Goal: Task Accomplishment & Management: Manage account settings

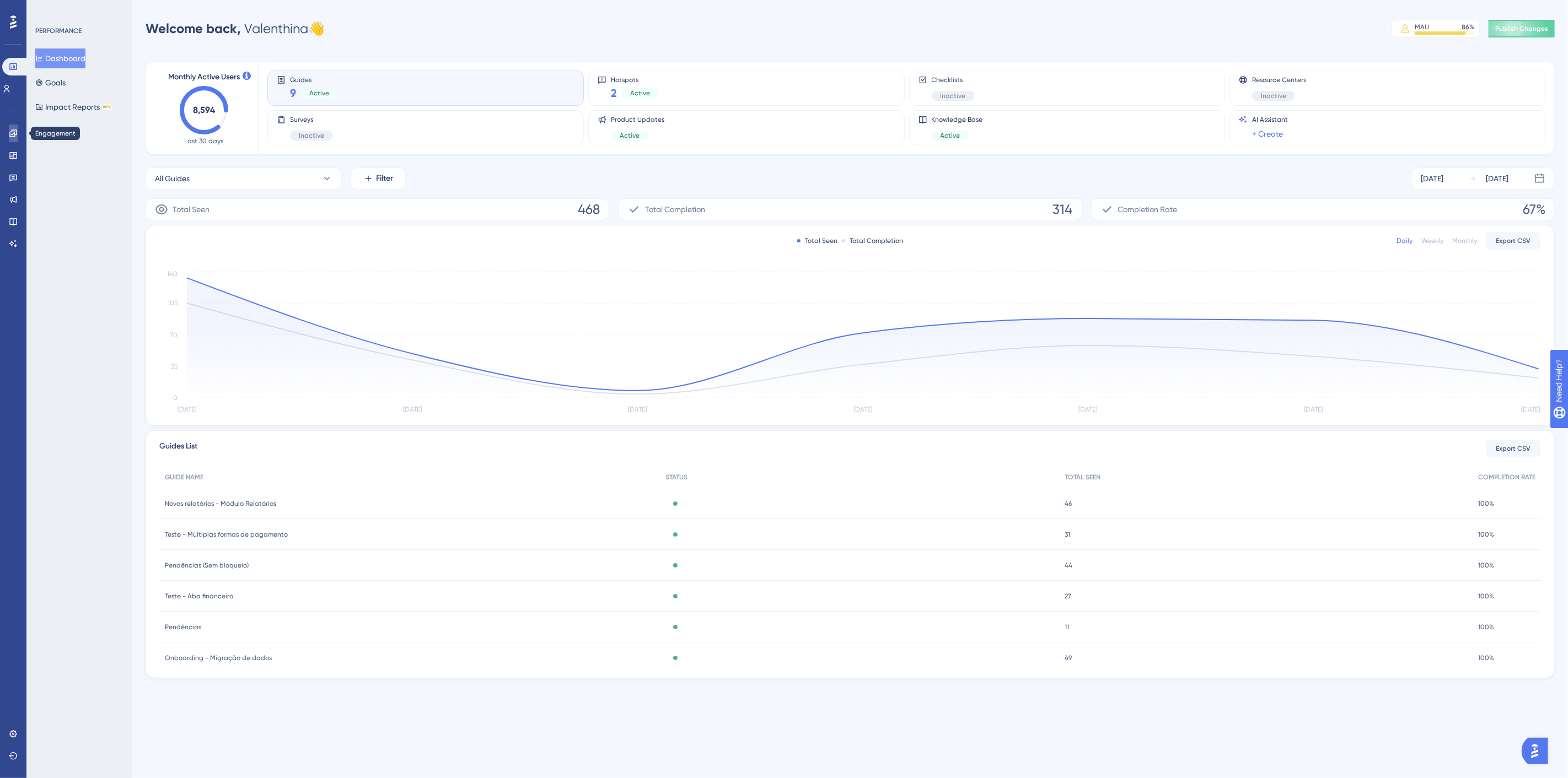
click at [15, 126] on link at bounding box center [13, 133] width 8 height 18
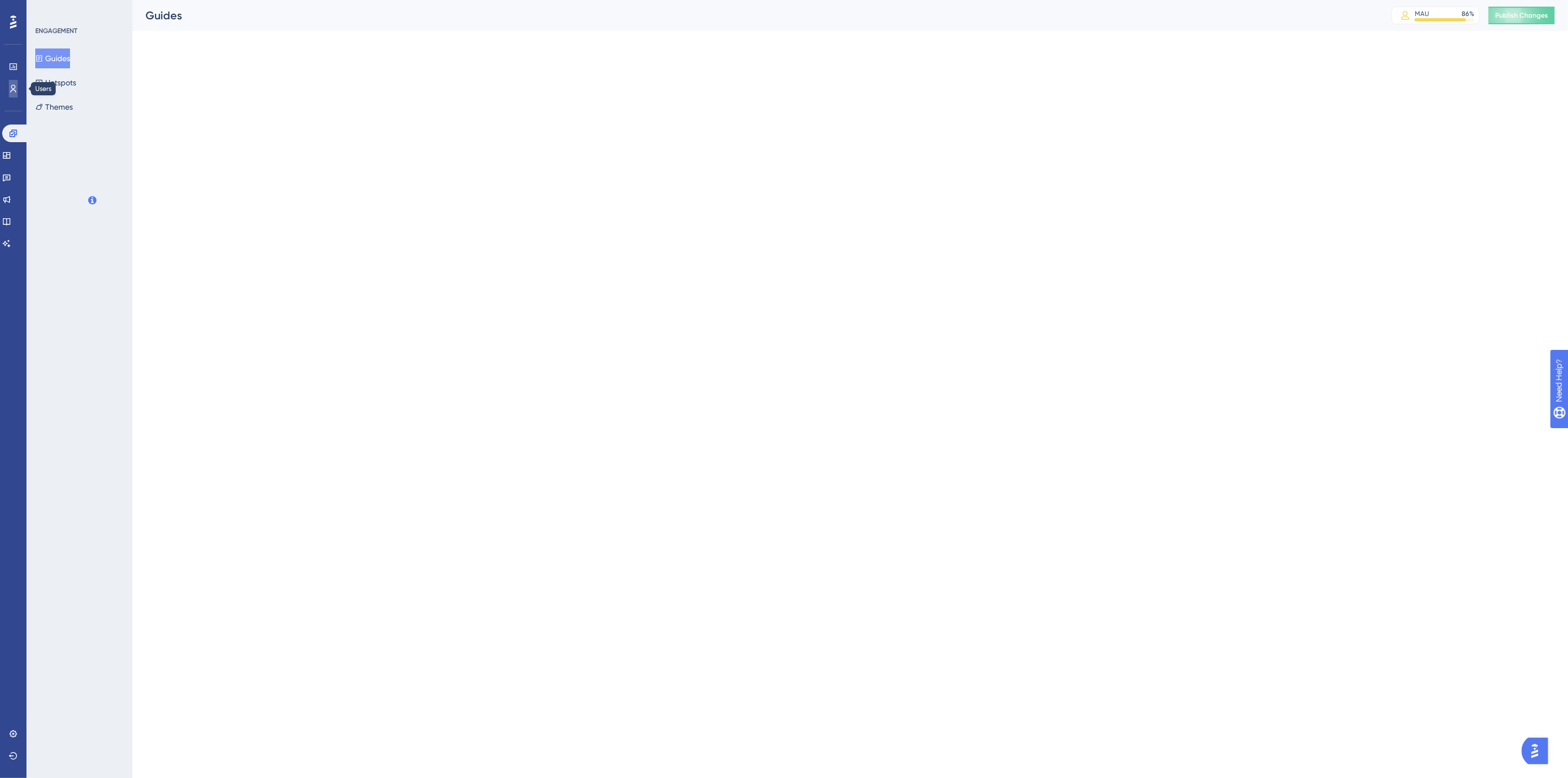
click at [15, 86] on icon at bounding box center [13, 89] width 8 height 8
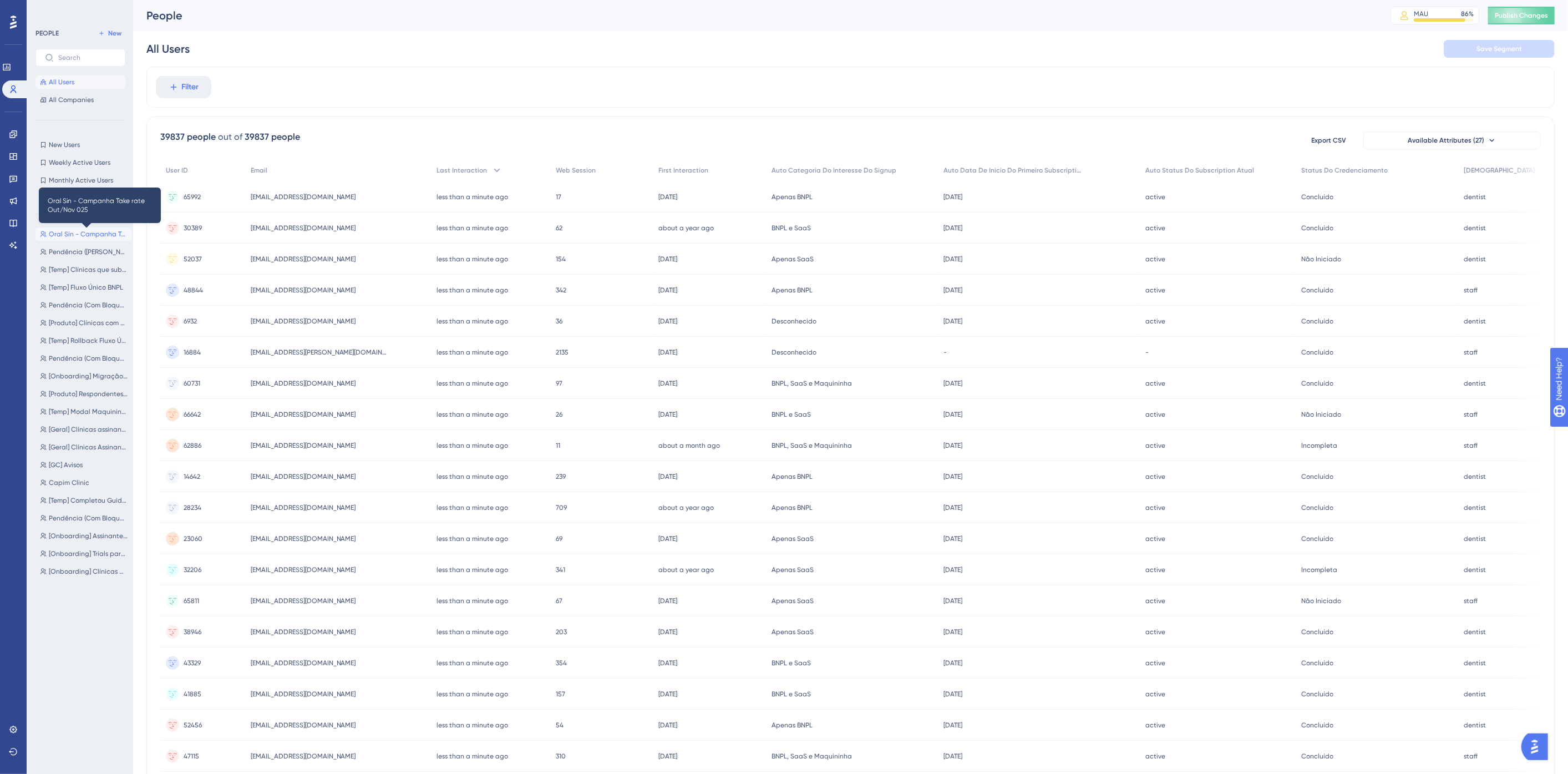
click at [95, 235] on span "Oral Sin - Campanha Take rate Out/Nov 025" at bounding box center [88, 234] width 79 height 9
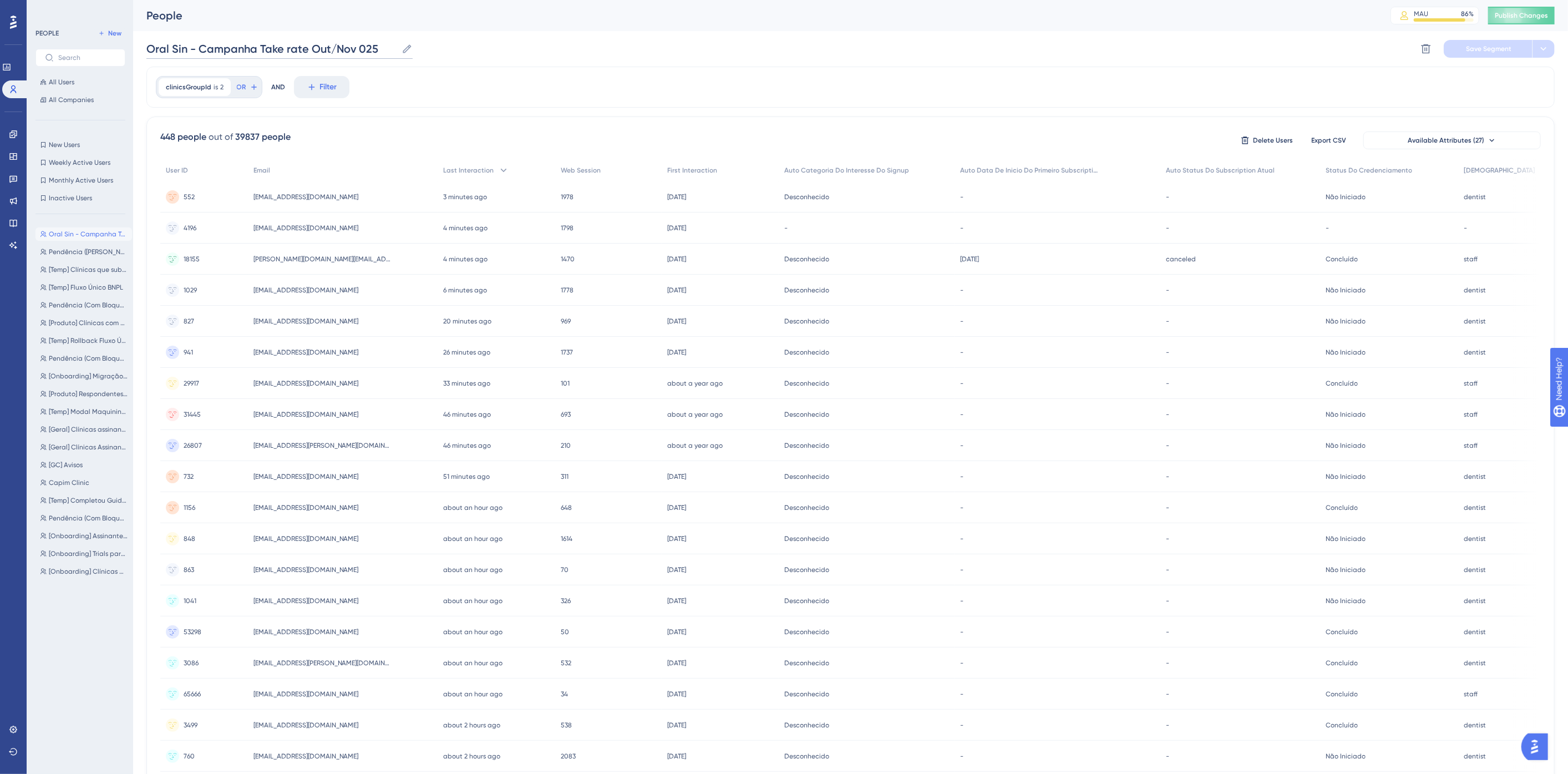
click at [147, 48] on input "Oral Sin - Campanha Take rate Out/Nov 025" at bounding box center [272, 49] width 251 height 15
type input "[Temp] Oral Sin - Campanha Take rate Out/Nov 025"
click at [1477, 49] on span "Save Segment" at bounding box center [1488, 49] width 45 height 9
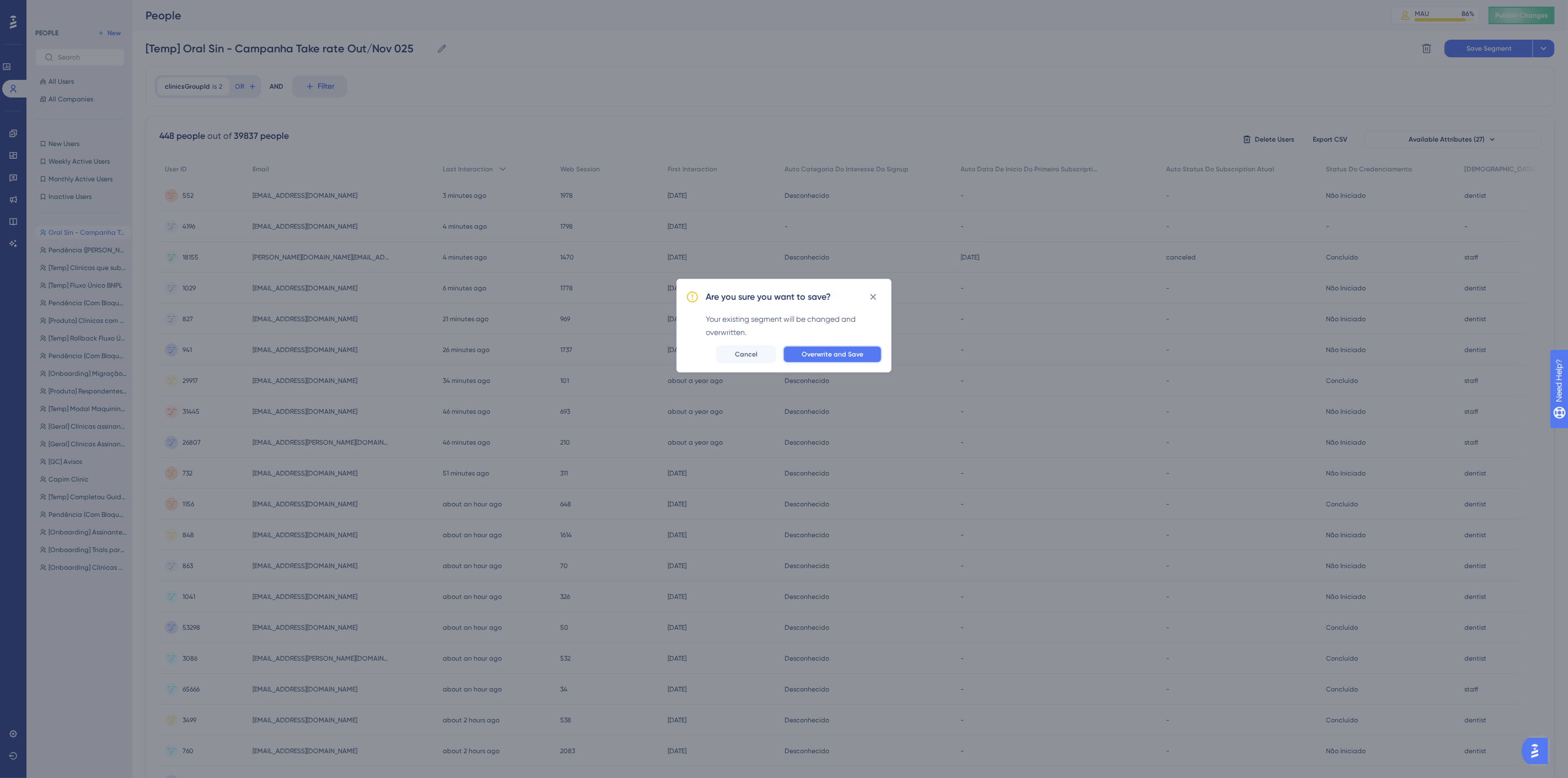
click at [834, 348] on button "Overwrite and Save" at bounding box center [832, 354] width 99 height 18
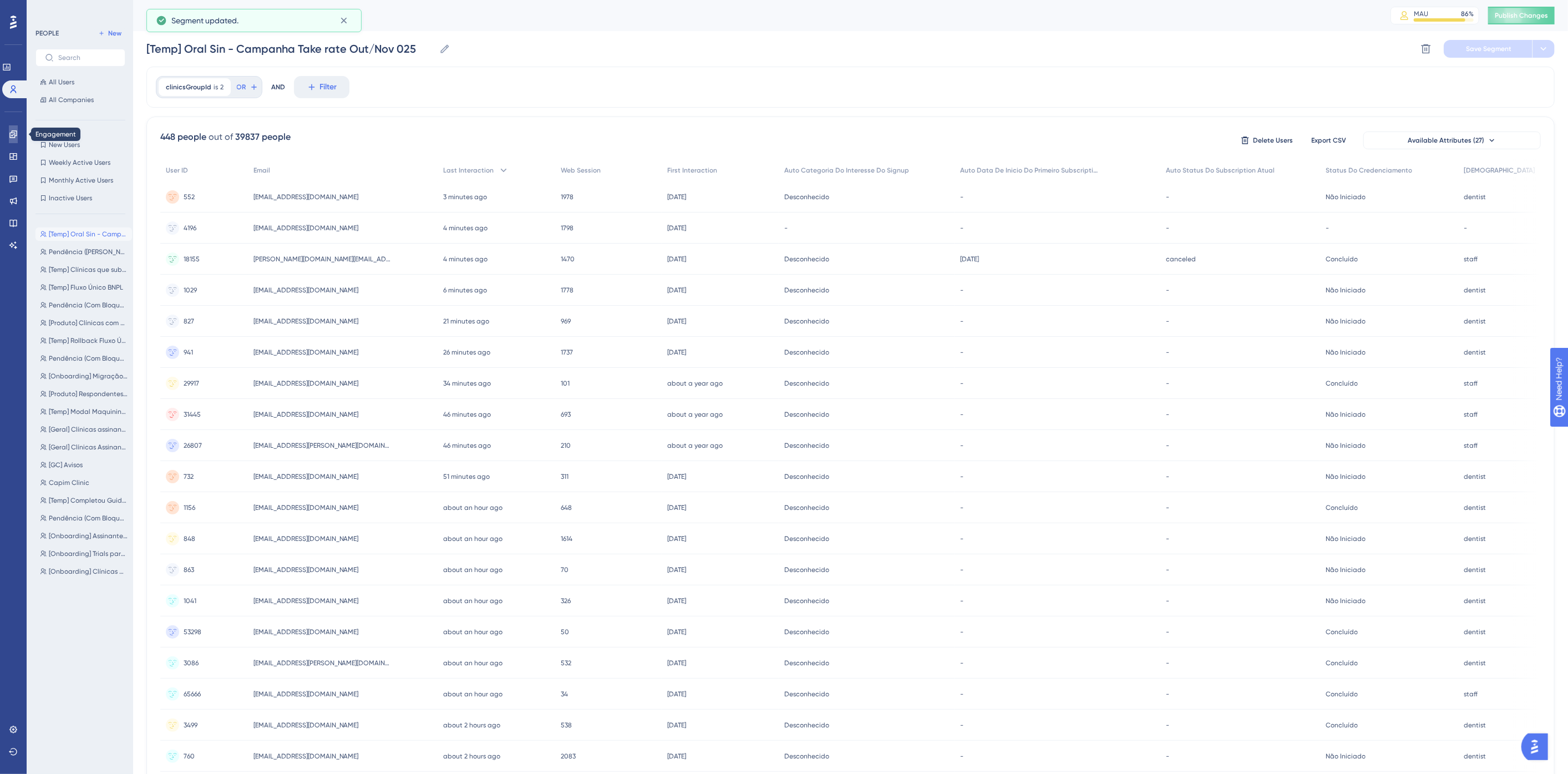
click at [14, 127] on link at bounding box center [13, 134] width 9 height 18
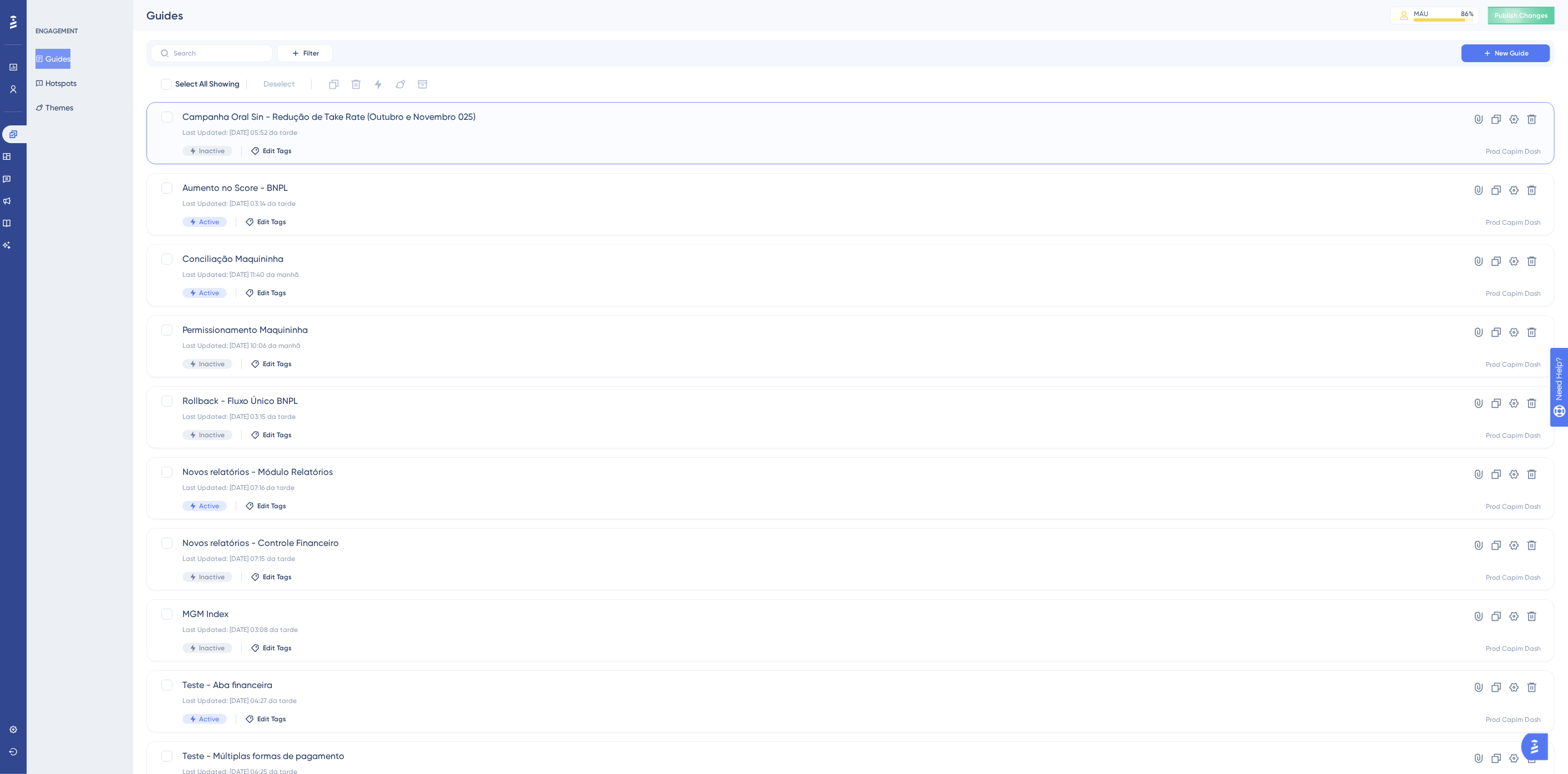
click at [429, 139] on div "Campanha Oral Sin - Redução de Take Rate (Outubro e Novembro 025) Last Updated:…" at bounding box center [806, 133] width 1248 height 45
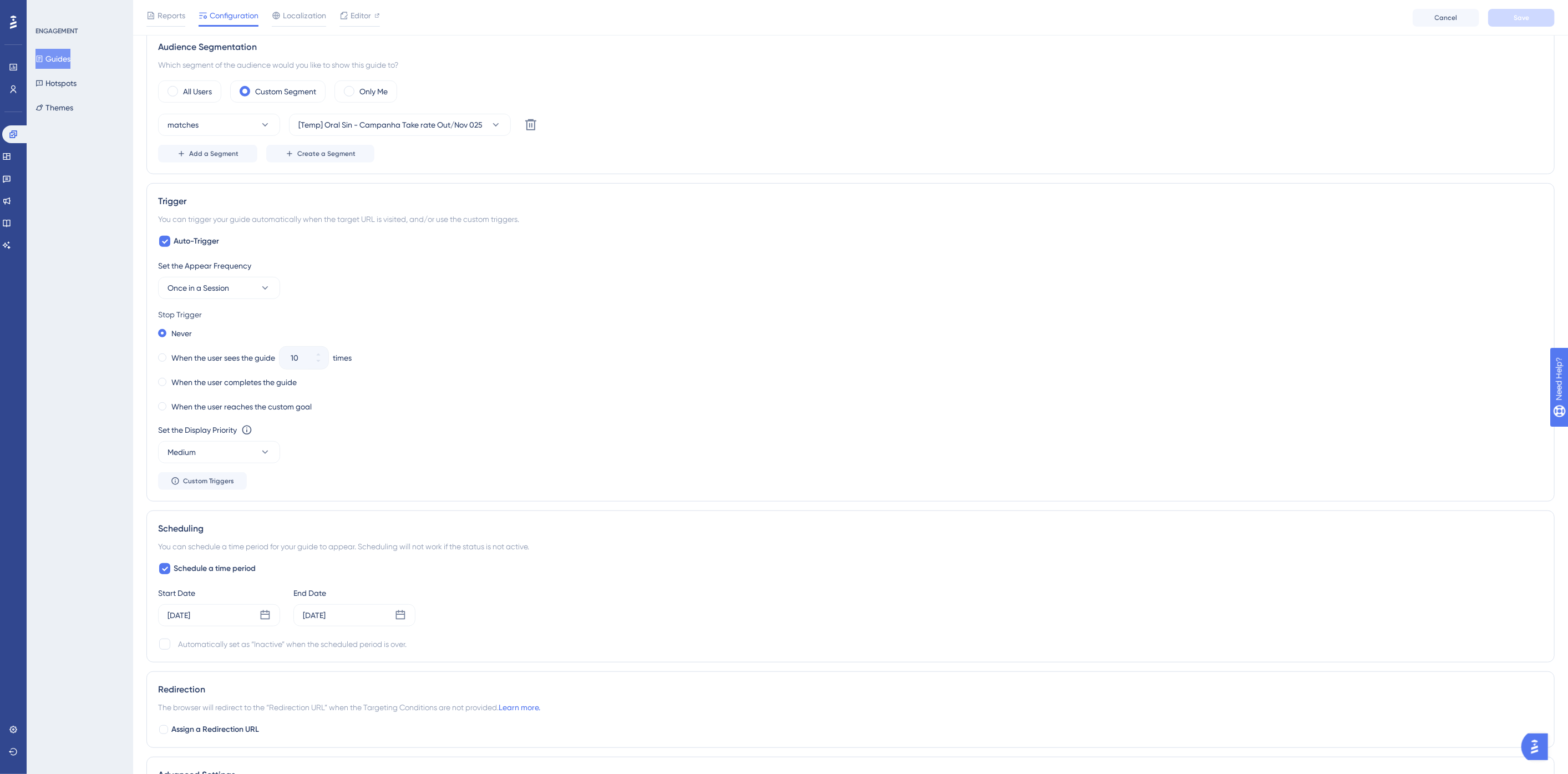
scroll to position [555, 0]
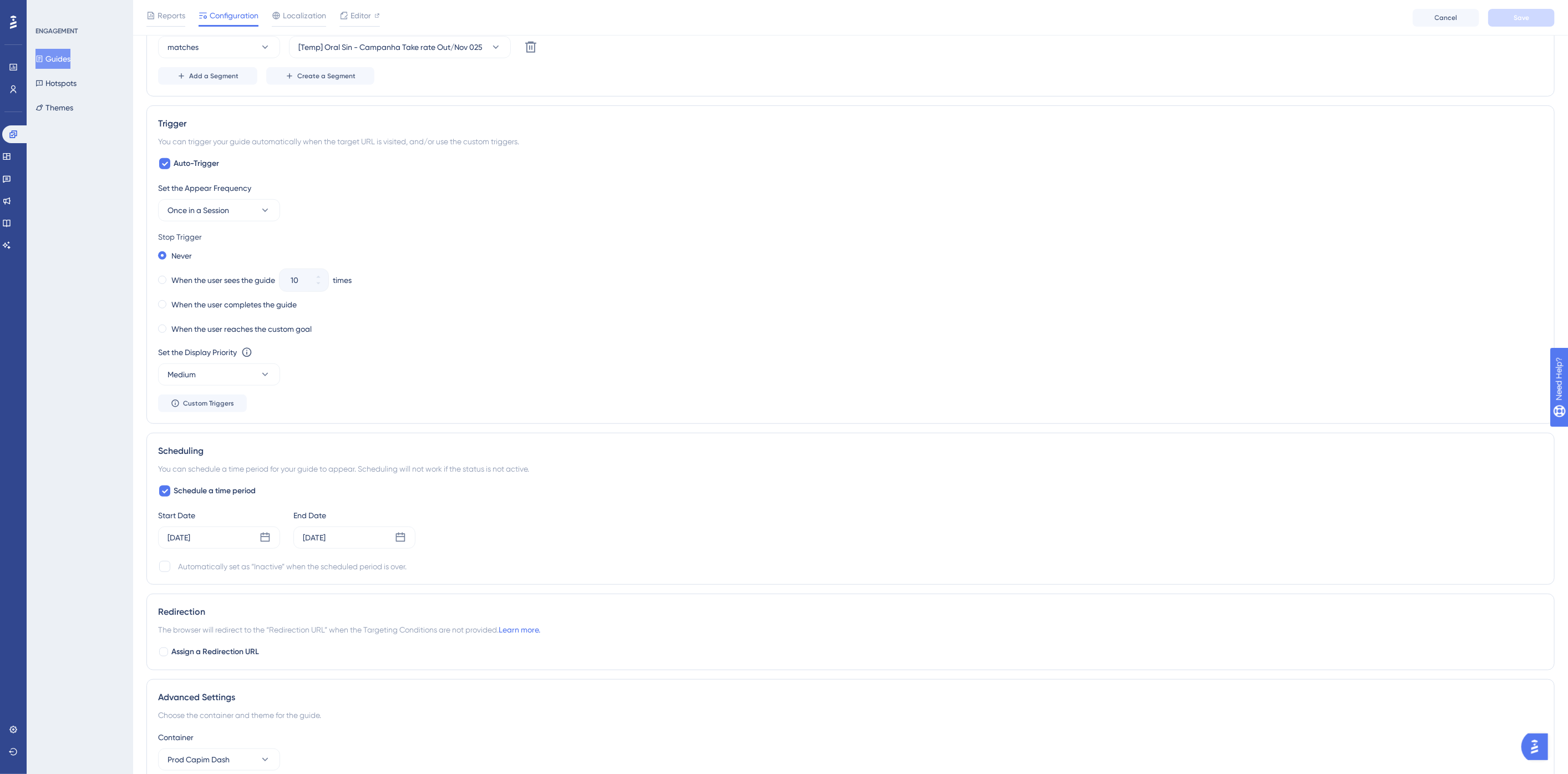
click at [197, 563] on div "Automatically set as “Inactive” when the scheduled period is over." at bounding box center [292, 567] width 228 height 14
click at [168, 563] on div at bounding box center [164, 566] width 11 height 11
checkbox input "true"
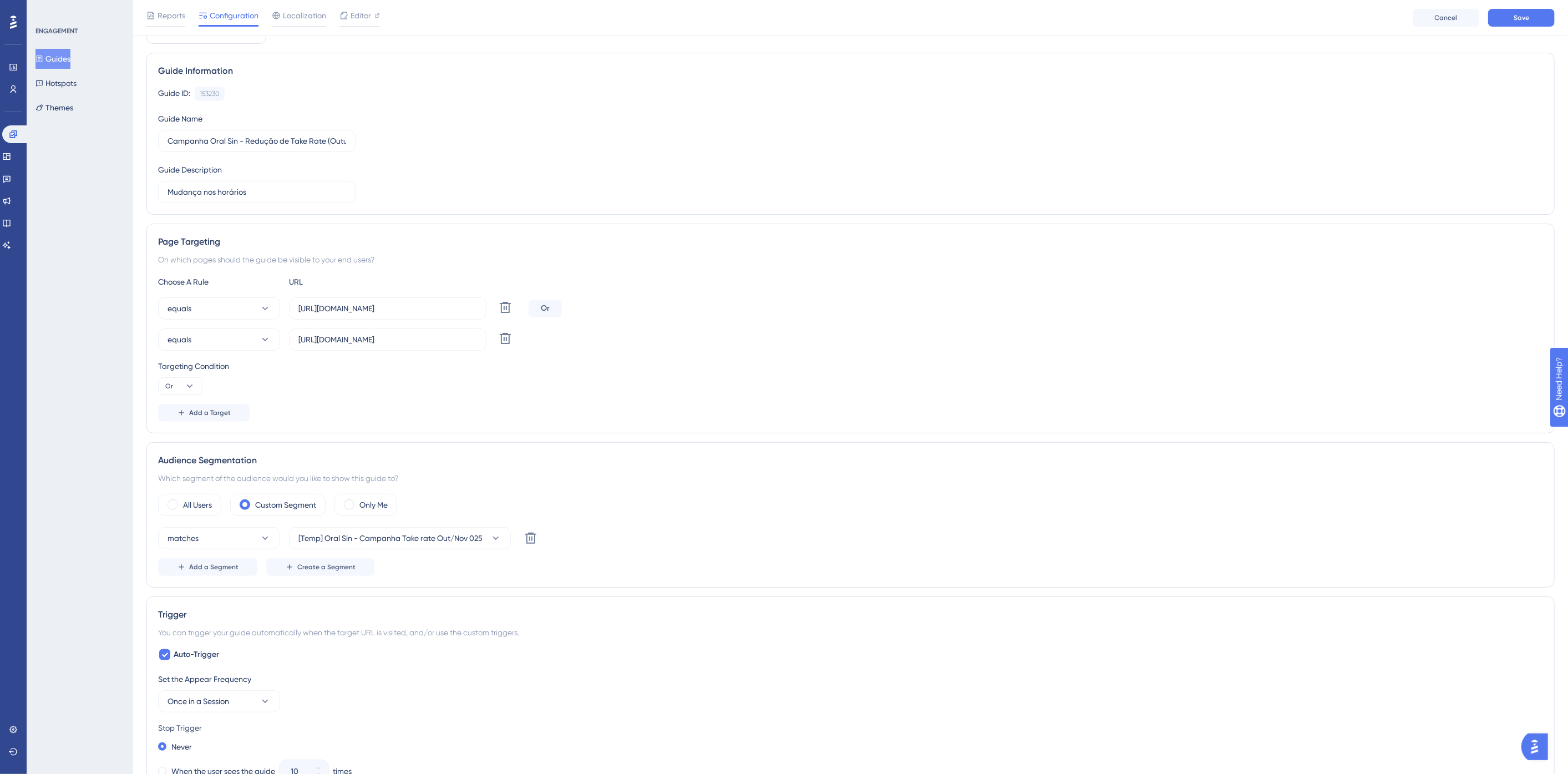
scroll to position [0, 0]
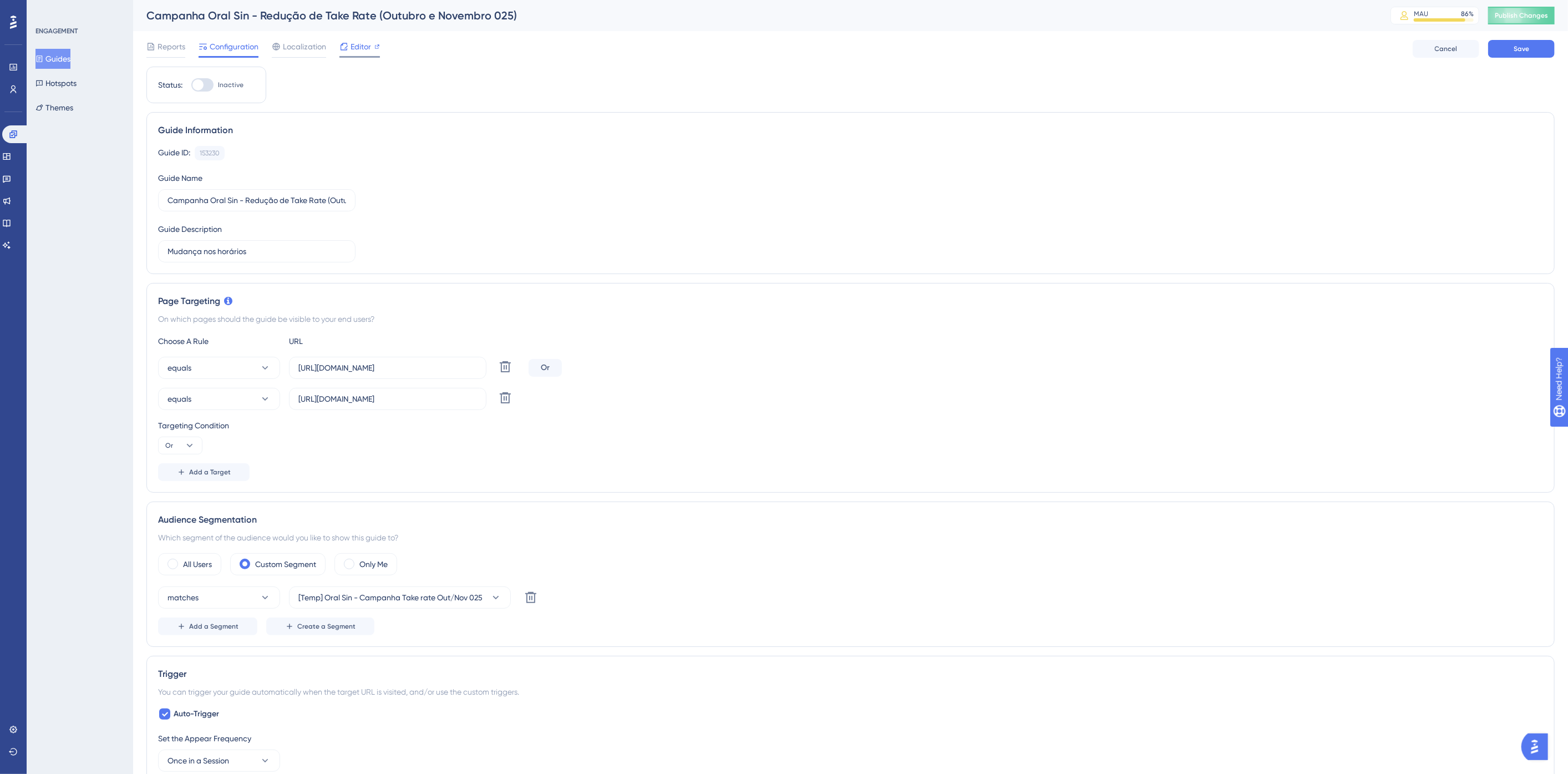
click at [365, 49] on span "Editor" at bounding box center [361, 47] width 20 height 14
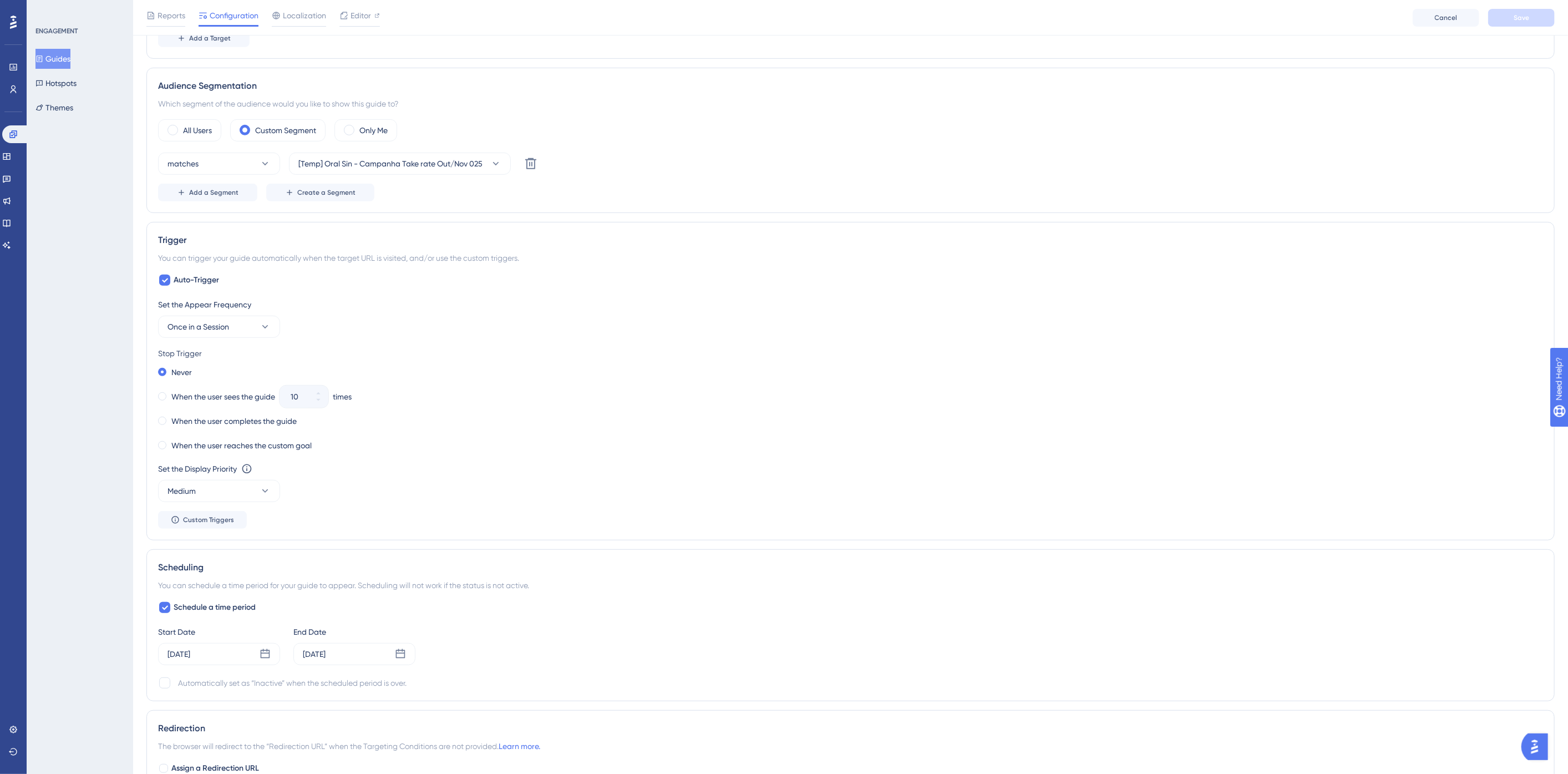
scroll to position [555, 0]
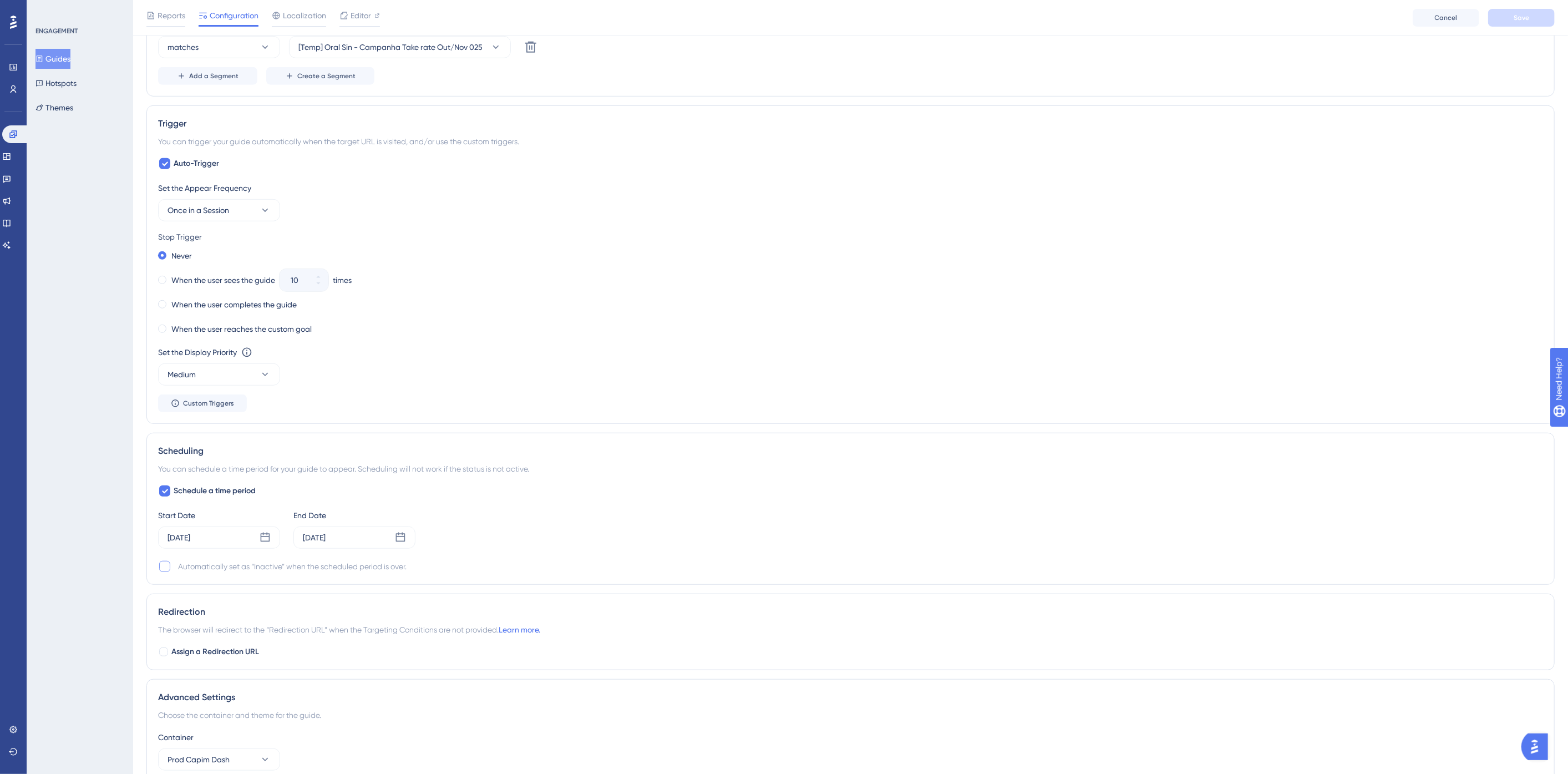
click at [164, 562] on div at bounding box center [164, 566] width 11 height 11
checkbox input "true"
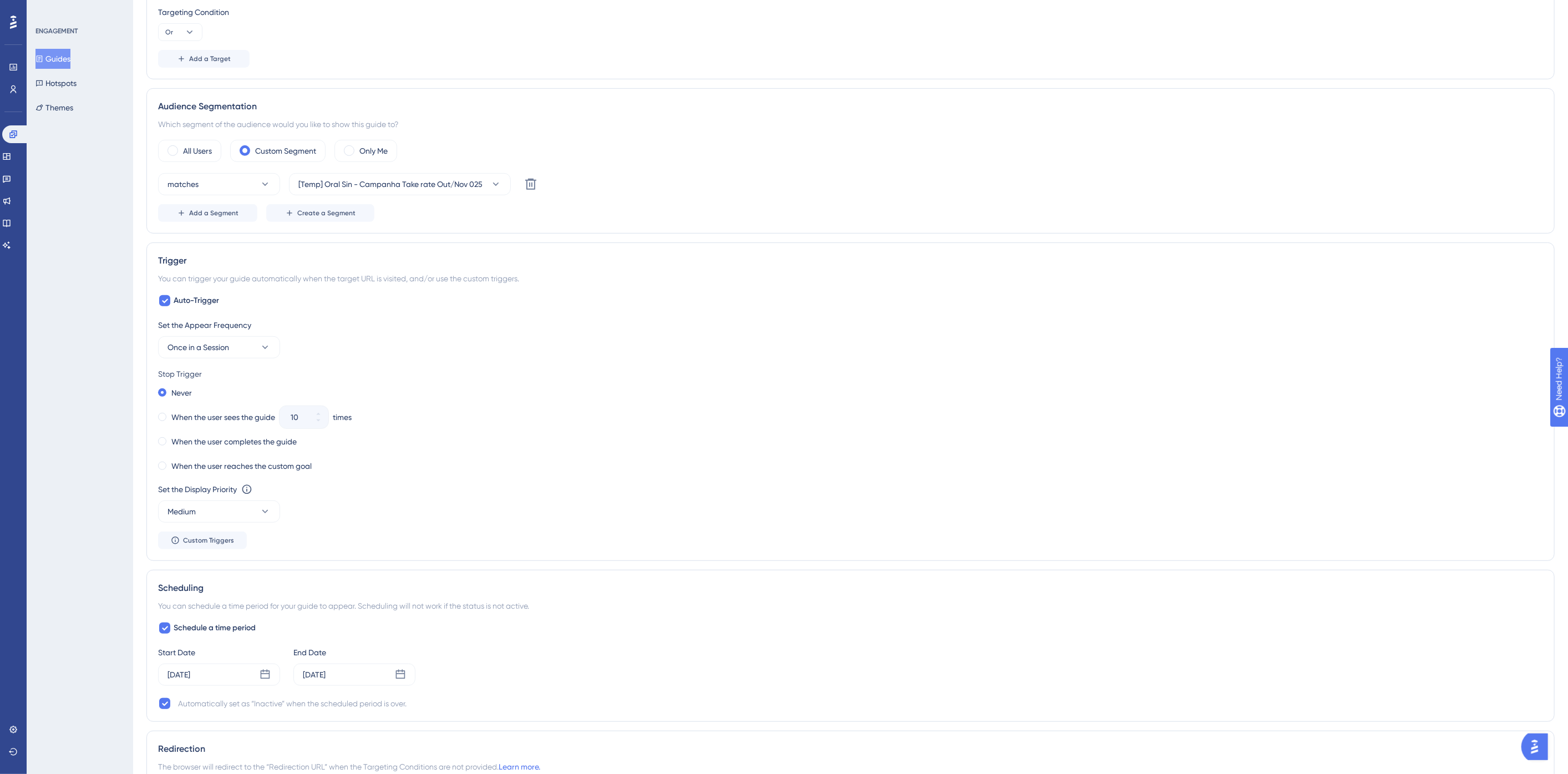
scroll to position [0, 0]
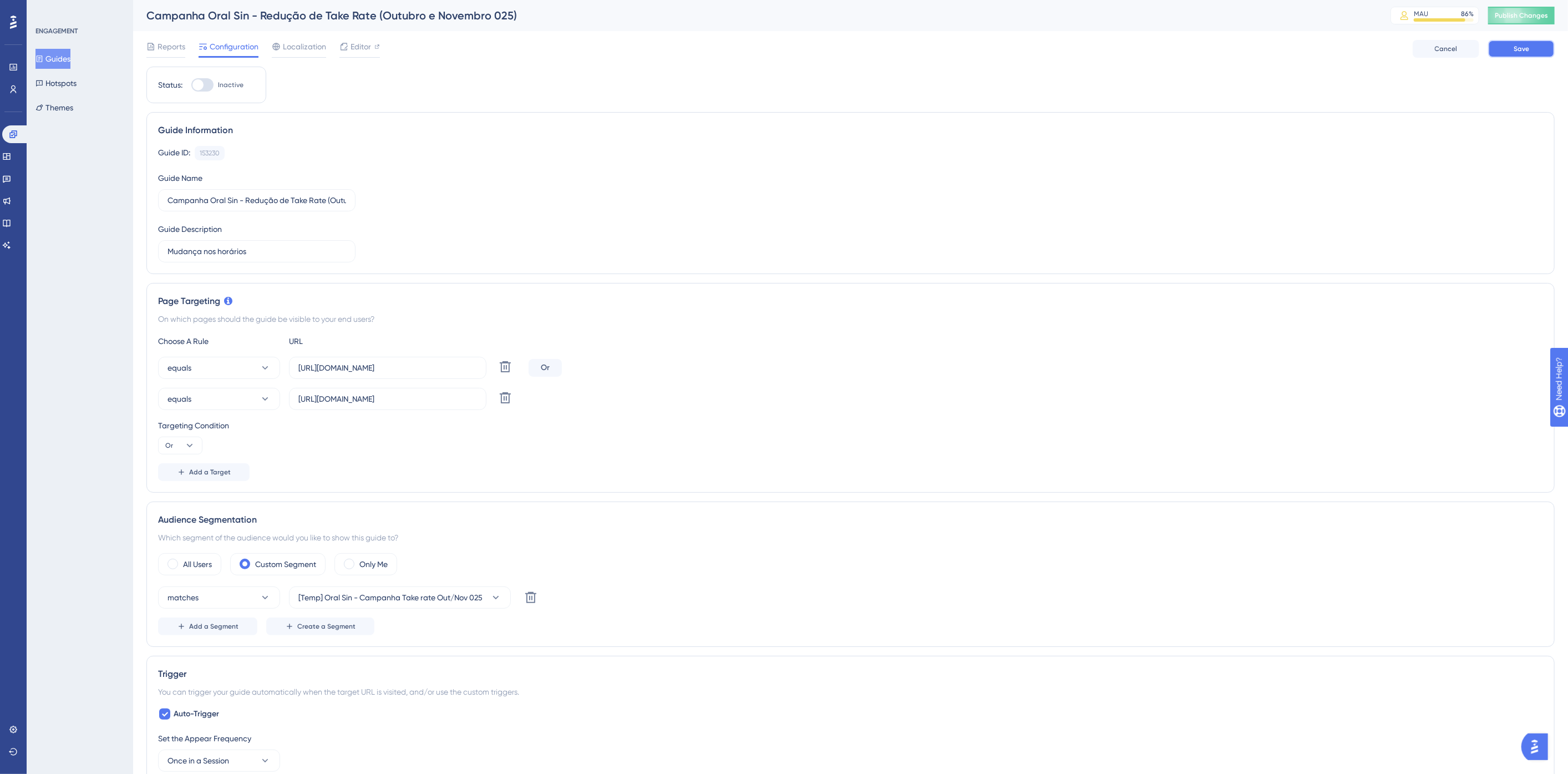
click at [1523, 51] on span "Save" at bounding box center [1521, 49] width 15 height 9
